Goal: Task Accomplishment & Management: Complete application form

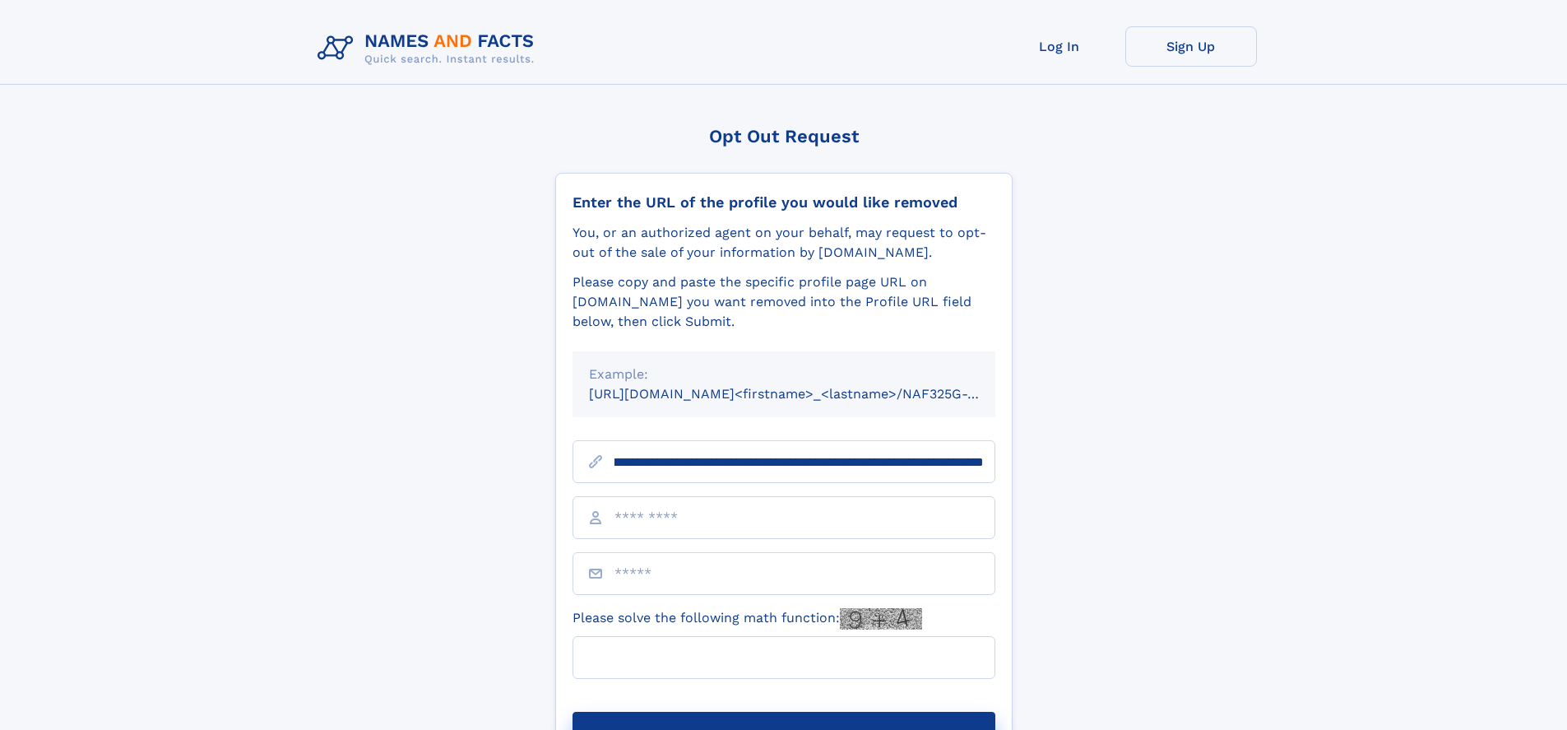
scroll to position [0, 211]
type input "**********"
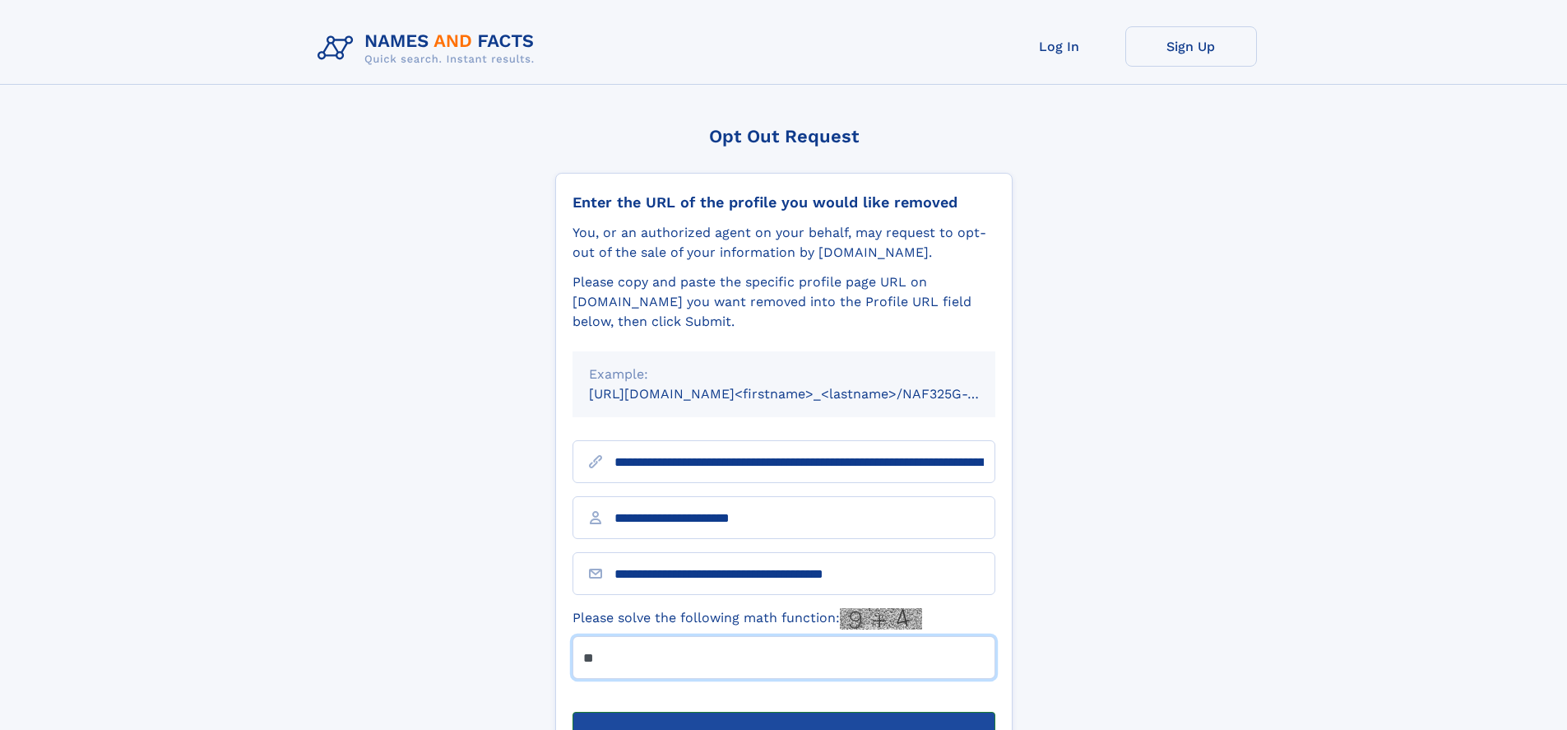
type input "**"
click at [783, 712] on button "Submit Opt Out Request" at bounding box center [784, 738] width 423 height 53
